Goal: Check status: Check status

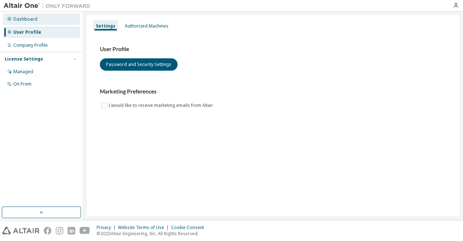
click at [29, 19] on div "Dashboard" at bounding box center [25, 19] width 24 height 6
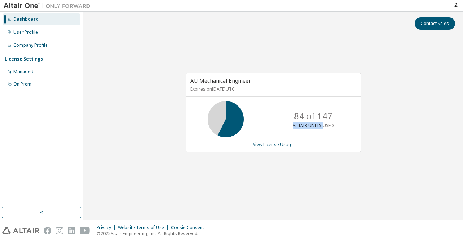
drag, startPoint x: 294, startPoint y: 125, endPoint x: 322, endPoint y: 126, distance: 28.3
click at [322, 126] on p "ALTAIR UNITS USED" at bounding box center [313, 125] width 41 height 6
drag, startPoint x: 317, startPoint y: 115, endPoint x: 332, endPoint y: 115, distance: 14.8
click at [332, 115] on div "84 of 147 ALTAIR UNITS USED" at bounding box center [313, 119] width 58 height 36
click at [330, 141] on div "View License Usage" at bounding box center [273, 144] width 166 height 6
